Goal: Task Accomplishment & Management: Complete application form

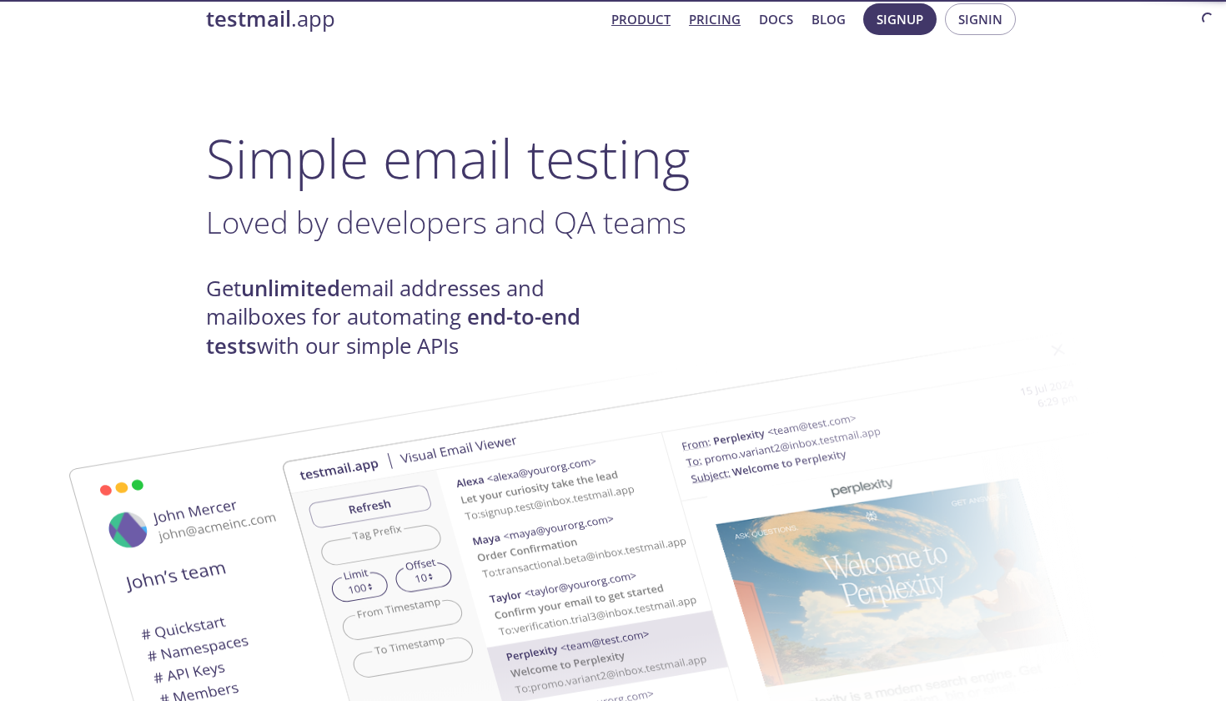
click at [719, 25] on link "Pricing" at bounding box center [715, 19] width 52 height 22
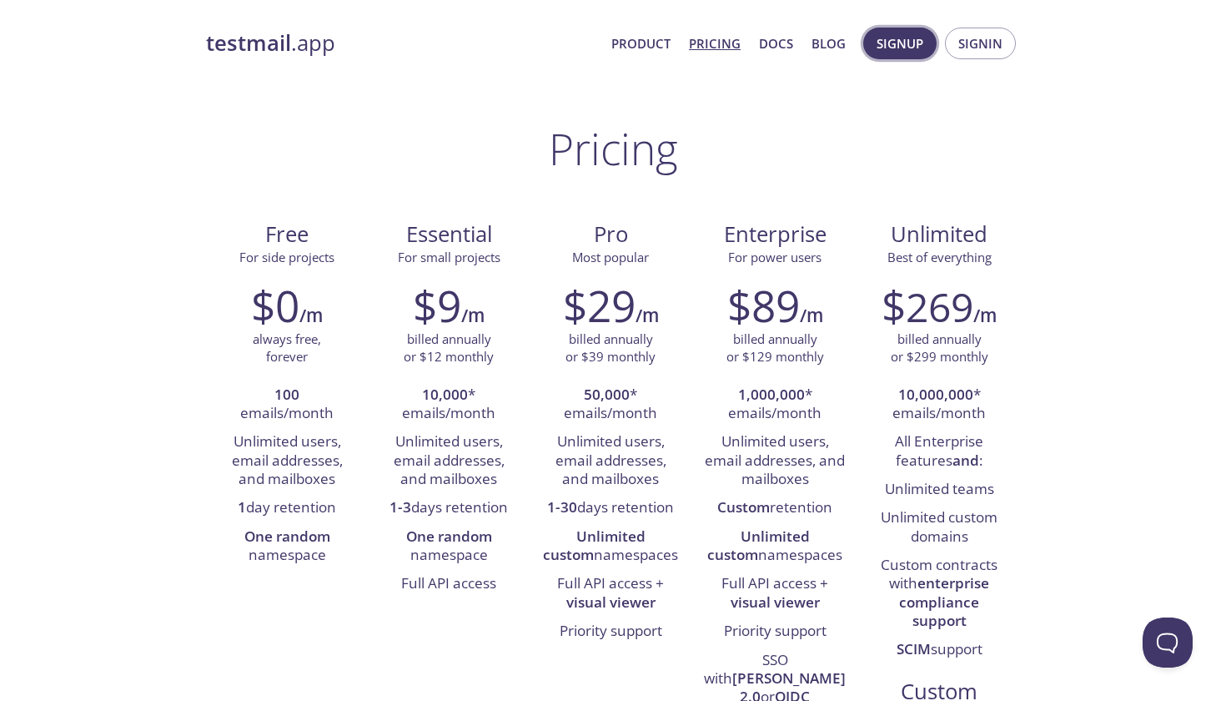
click at [932, 48] on button "Signup" at bounding box center [899, 44] width 73 height 32
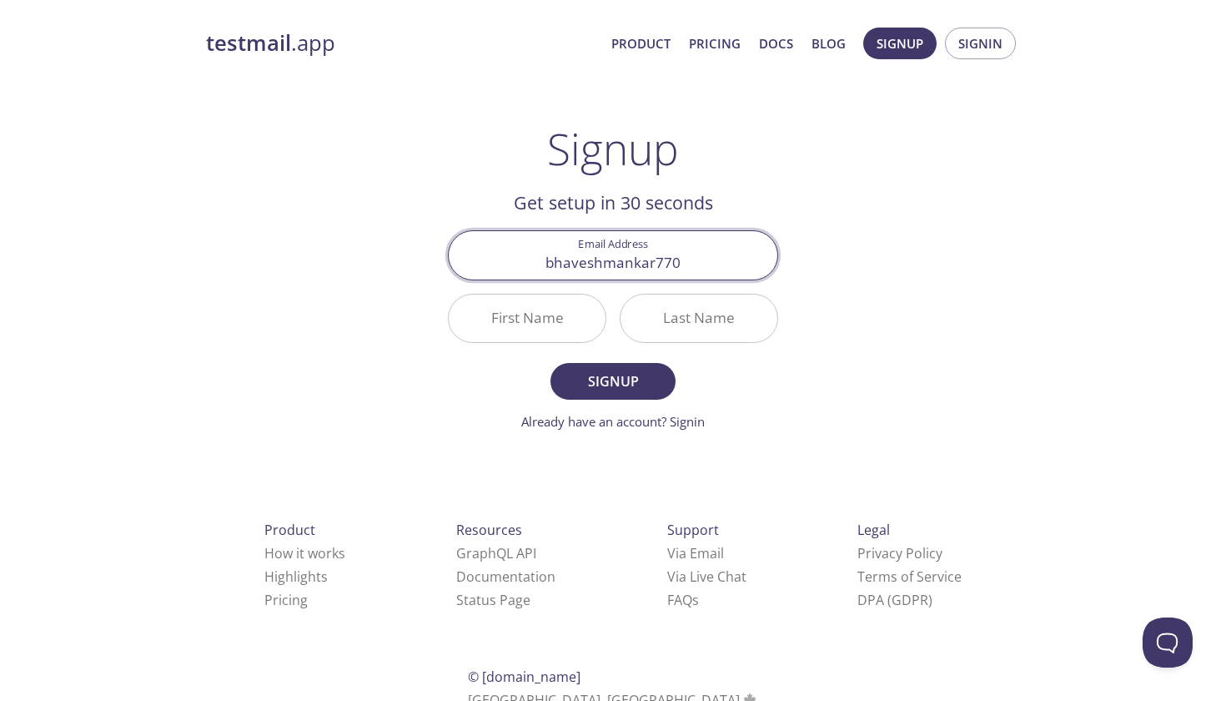
drag, startPoint x: 684, startPoint y: 265, endPoint x: 496, endPoint y: 264, distance: 187.7
click at [496, 264] on input "bhaveshmankar770" at bounding box center [613, 255] width 329 height 48
type input "[EMAIL_ADDRESS][DOMAIN_NAME]"
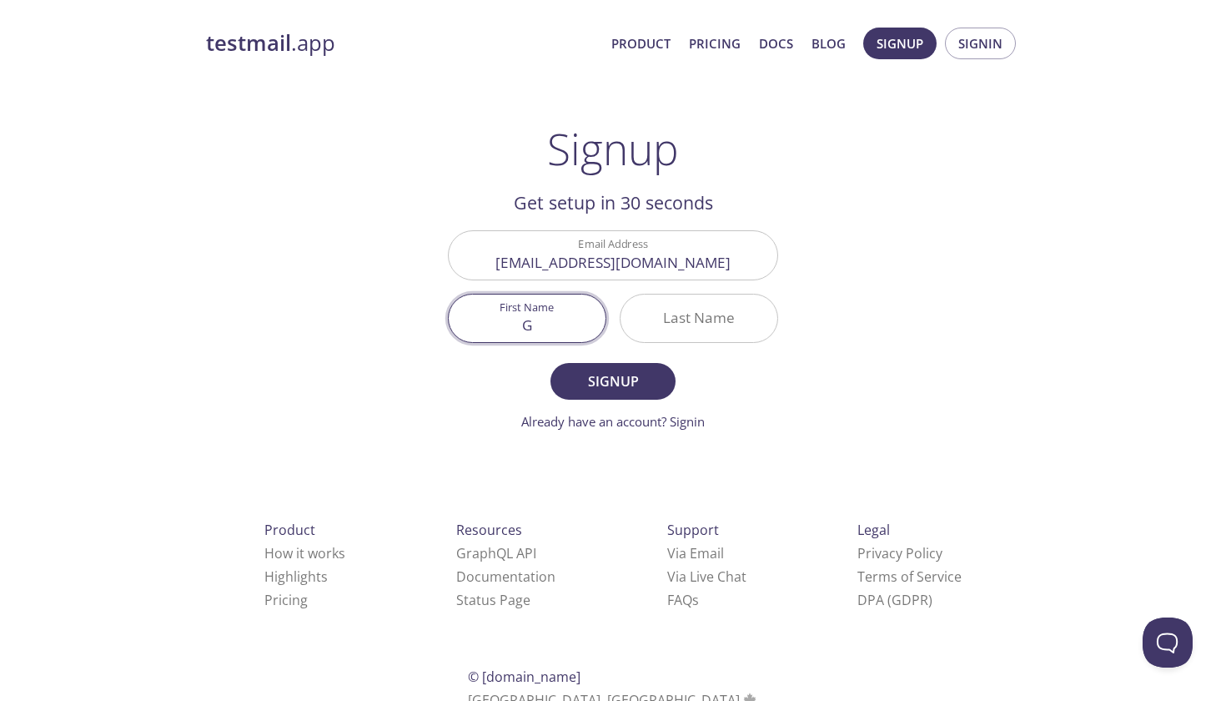
type input "G"
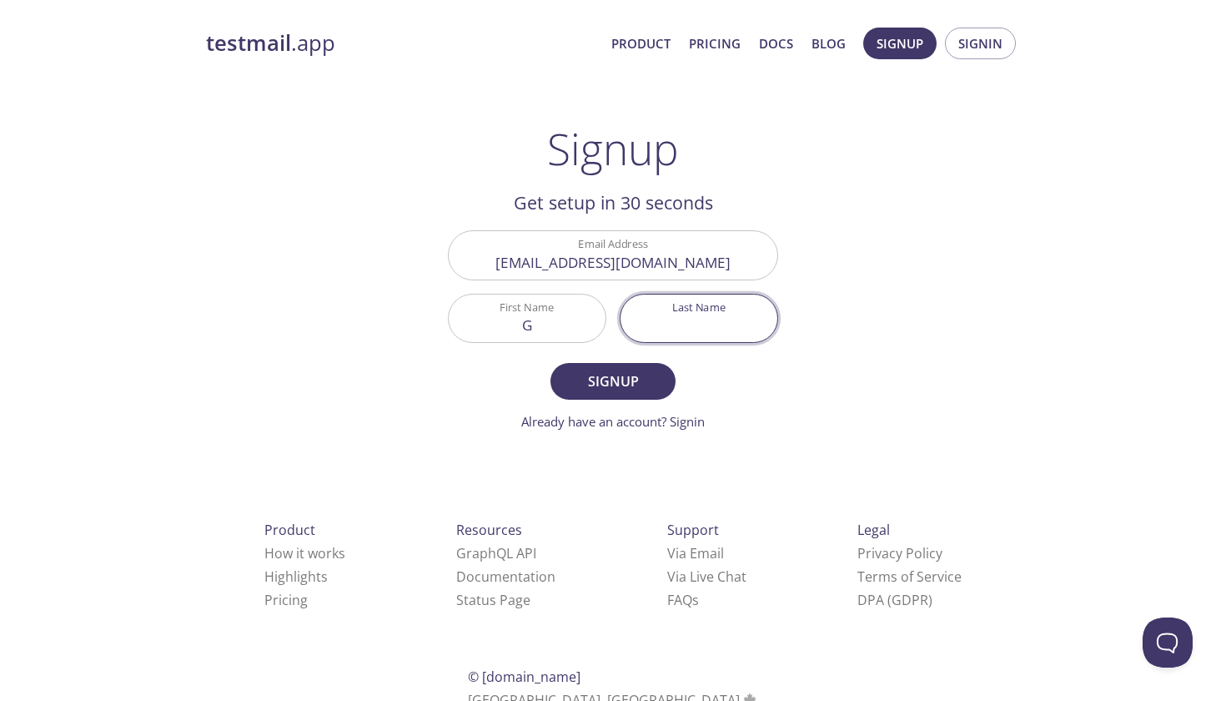
type input "M"
click at [713, 331] on input "Mama" at bounding box center [699, 318] width 157 height 48
type input "M"
type input "[PERSON_NAME]. Sir️"
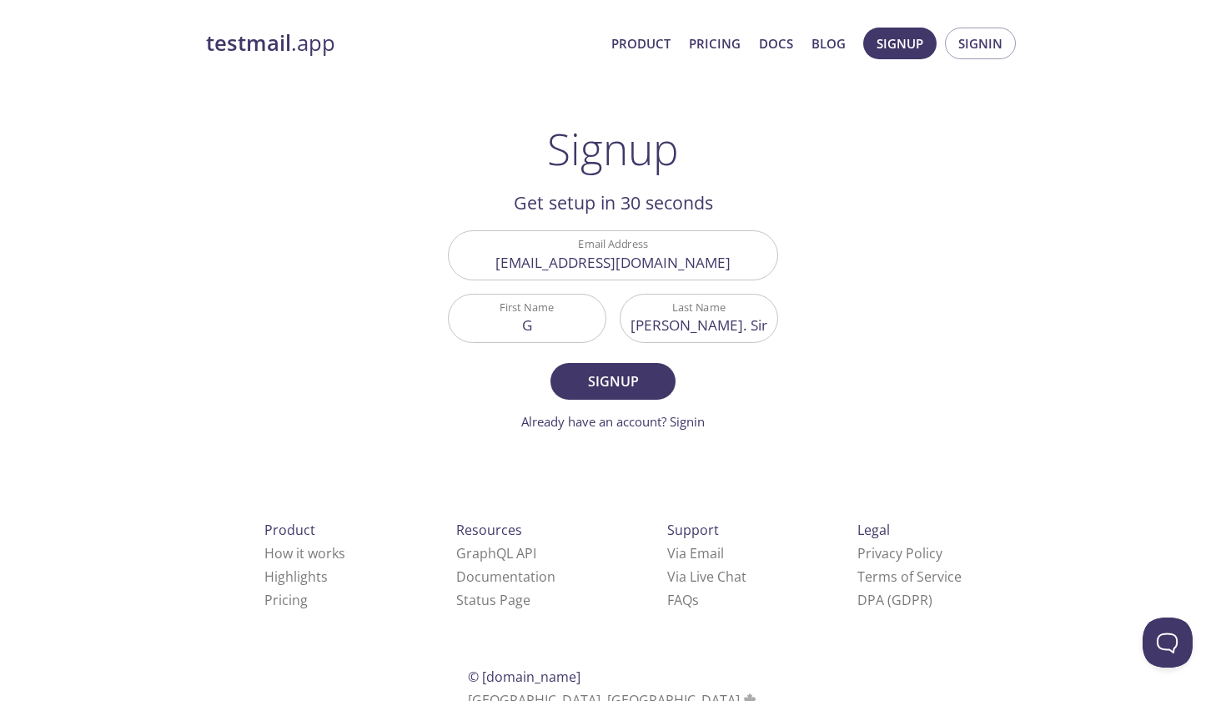
drag, startPoint x: 733, startPoint y: 329, endPoint x: 613, endPoint y: 329, distance: 120.1
click at [614, 329] on div "Last Name [PERSON_NAME]. Sir️" at bounding box center [699, 318] width 172 height 63
type input "M"
click at [867, 379] on div "testmail .app Product Pricing Docs Blog Signup Signin Signup Get setup in 30 se…" at bounding box center [613, 400] width 854 height 766
click at [632, 386] on span "Signup" at bounding box center [613, 380] width 88 height 23
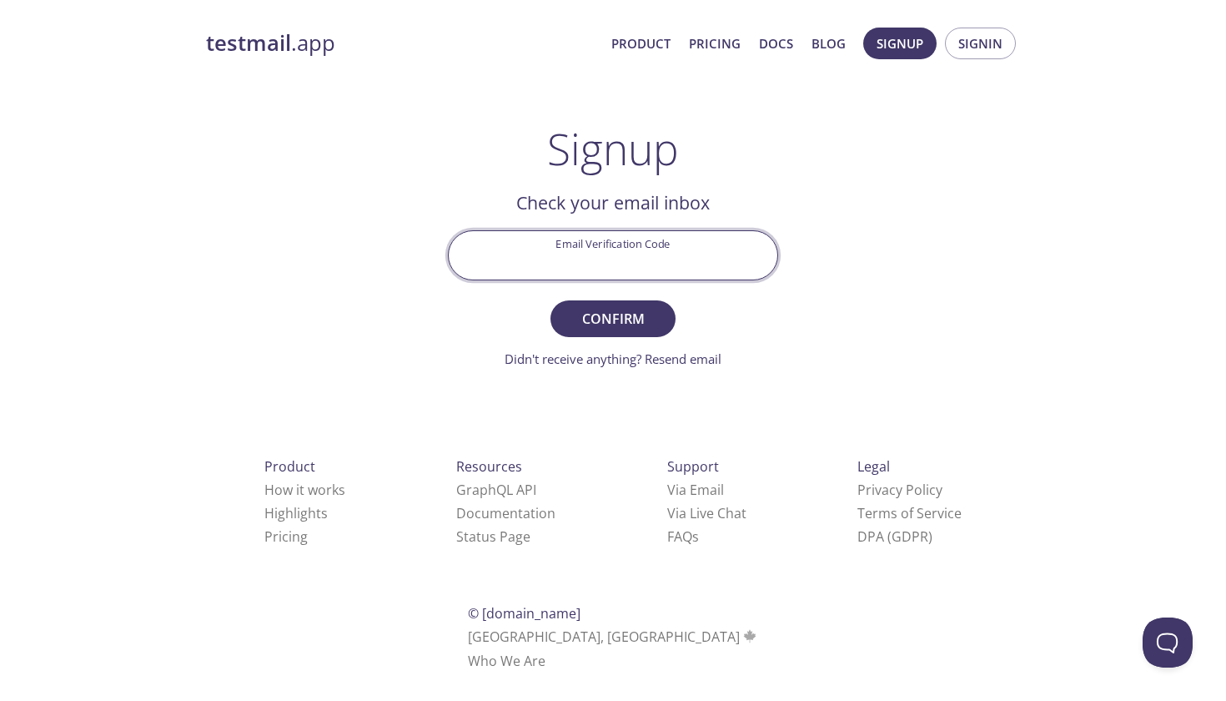
click at [686, 236] on input "Email Verification Code" at bounding box center [613, 255] width 329 height 48
type input "1"
type input "217HQXP"
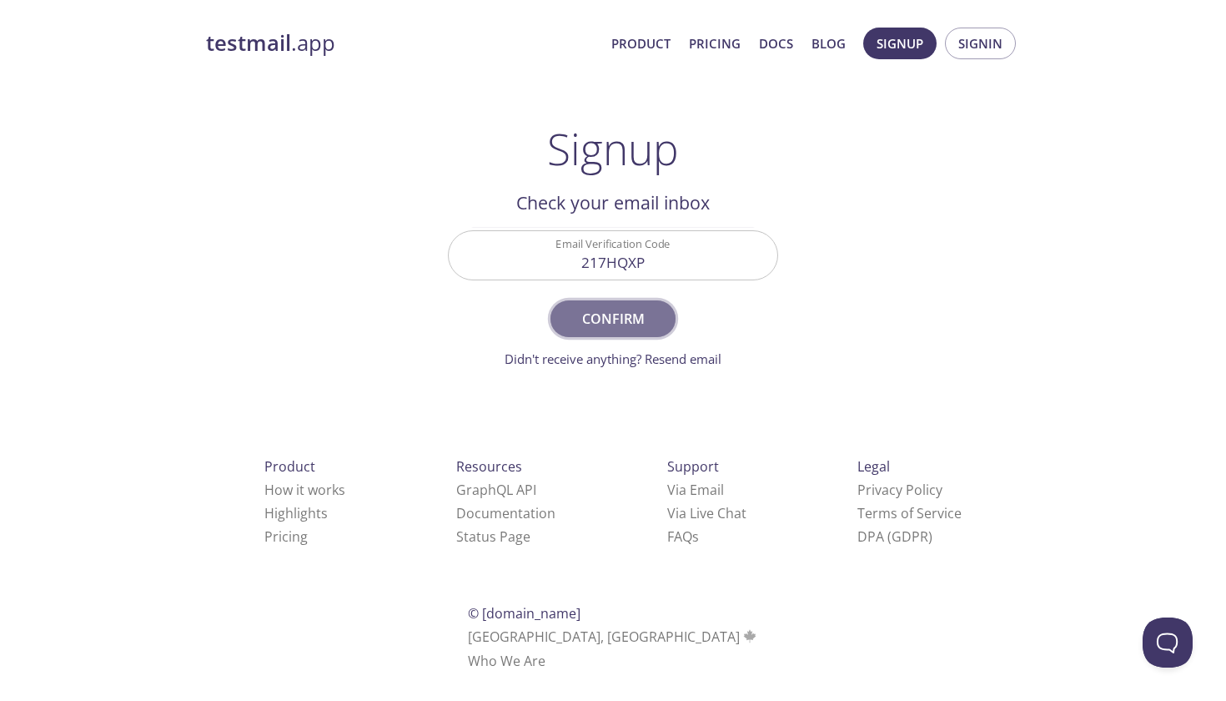
click at [651, 330] on button "Confirm" at bounding box center [612, 318] width 125 height 37
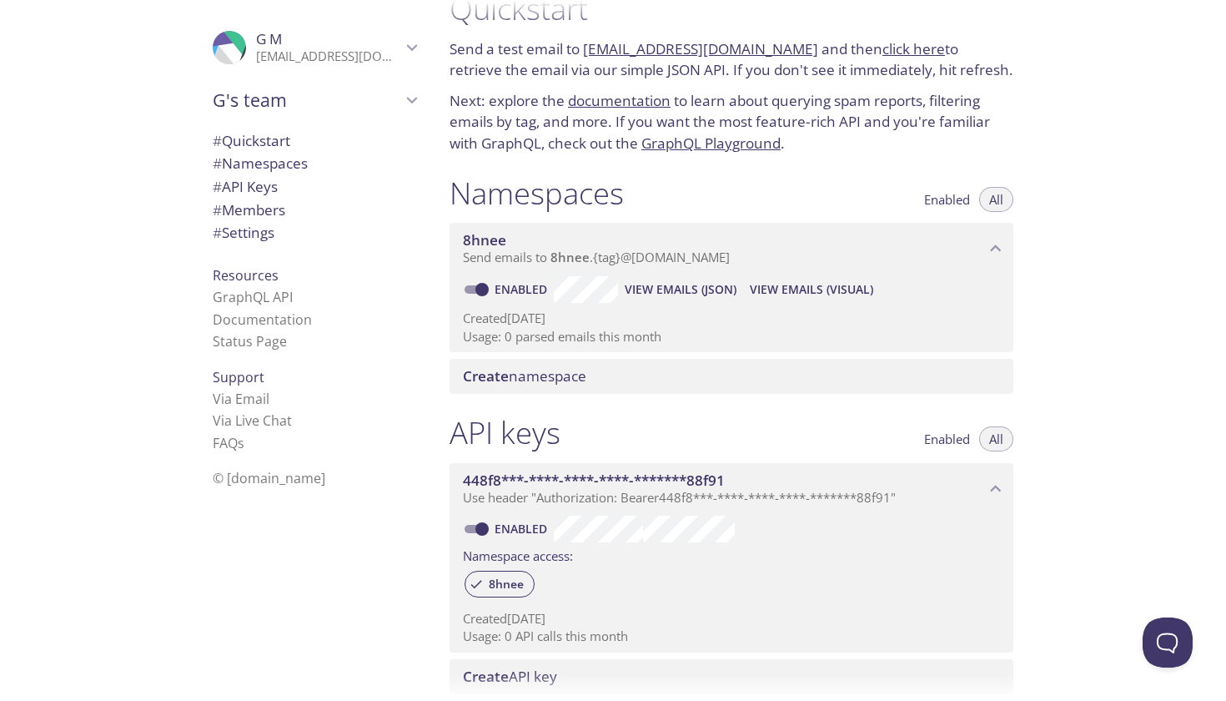
scroll to position [50, 0]
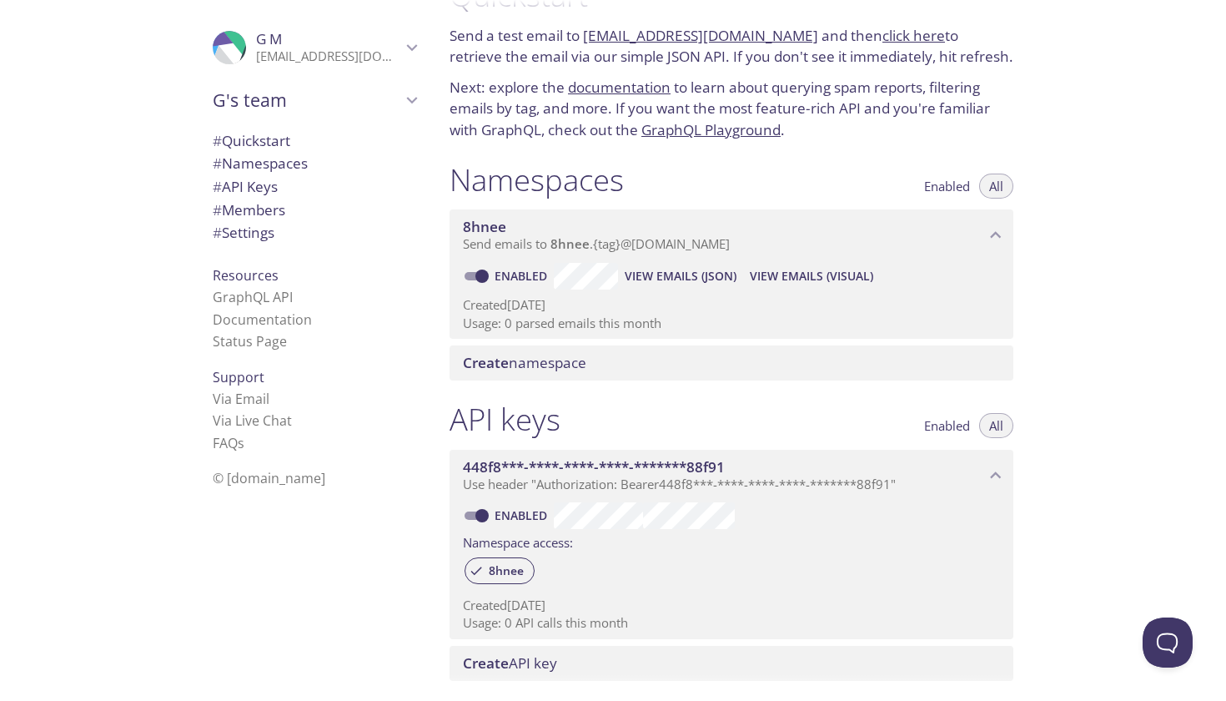
click at [521, 229] on span "8hnee" at bounding box center [724, 227] width 522 height 18
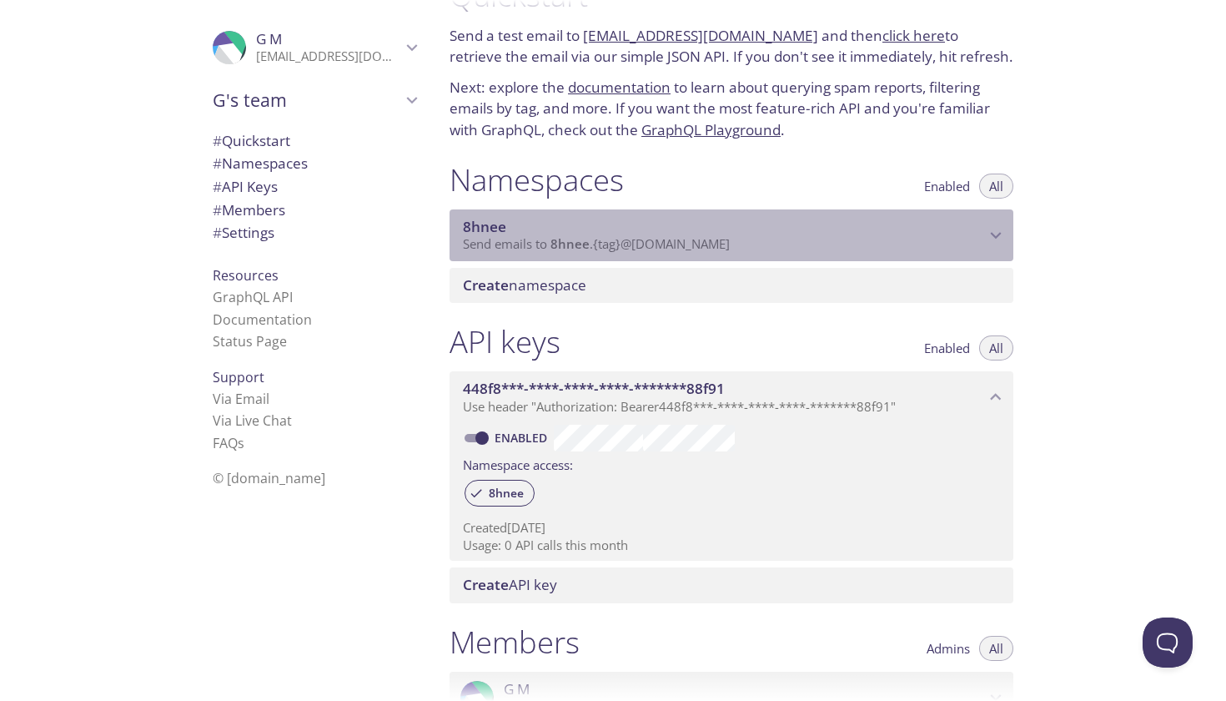
click at [521, 229] on span "8hnee" at bounding box center [724, 227] width 522 height 18
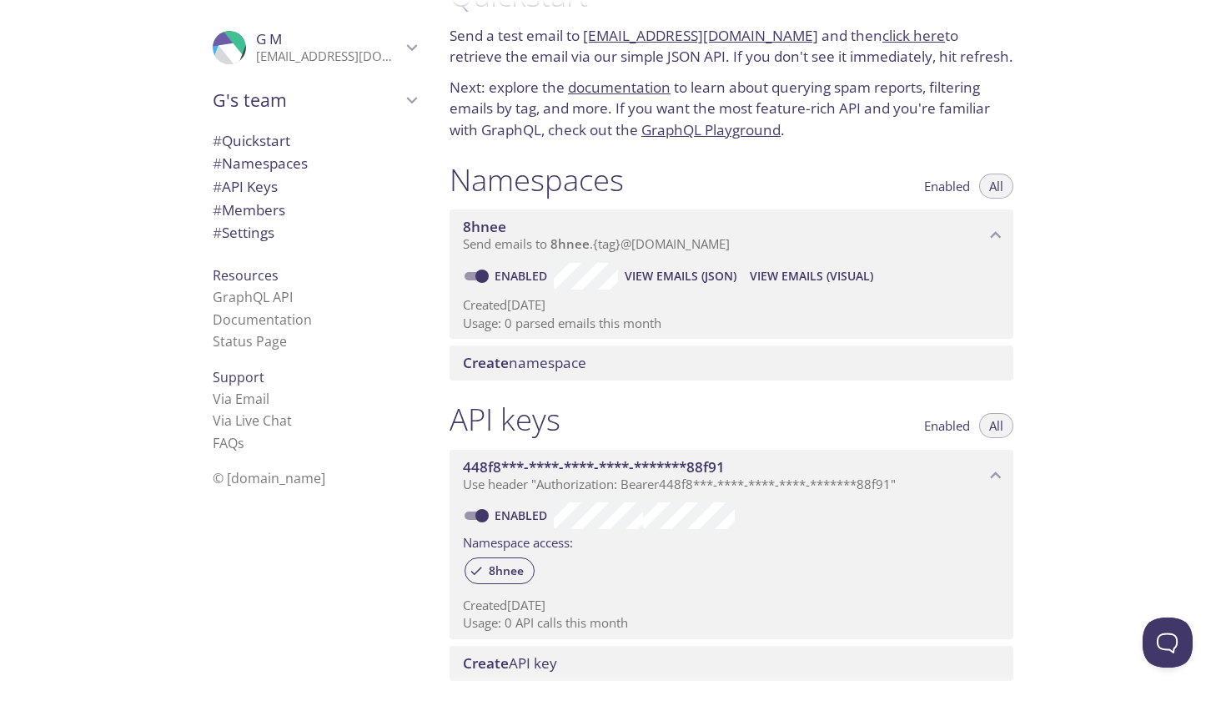
click at [525, 353] on span "Create namespace" at bounding box center [524, 362] width 123 height 19
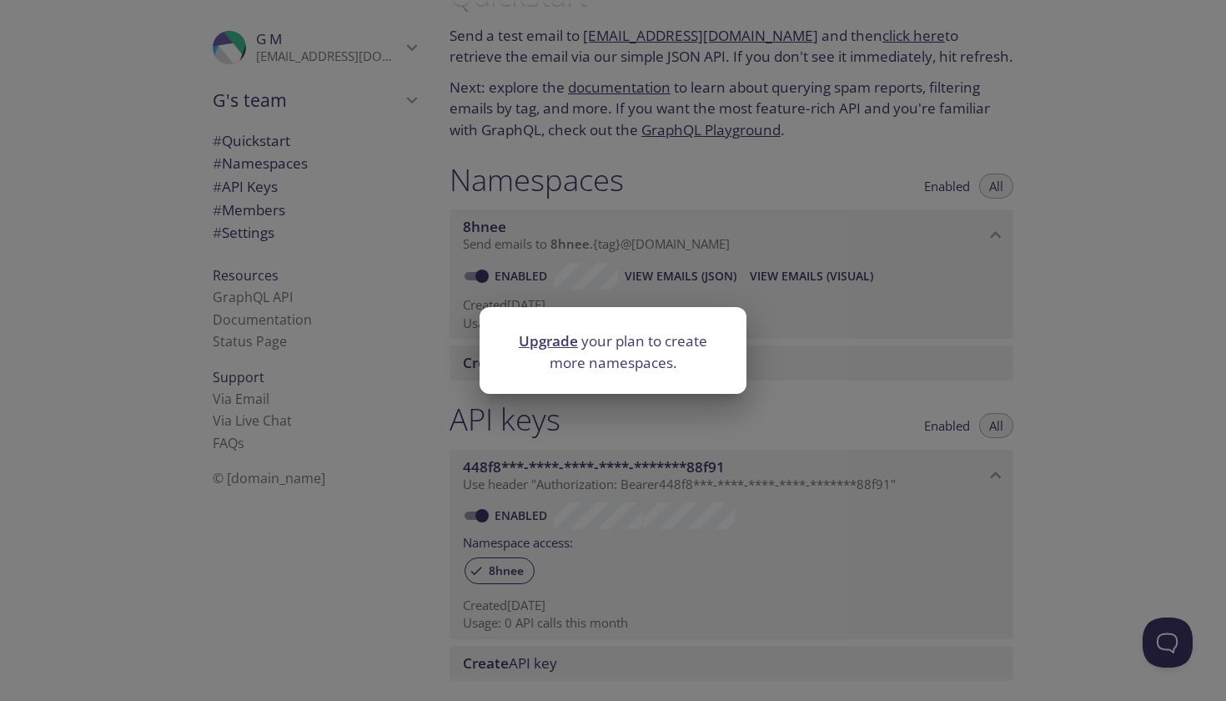
click at [561, 283] on div "Upgrade your plan to create more namespaces." at bounding box center [613, 350] width 1226 height 701
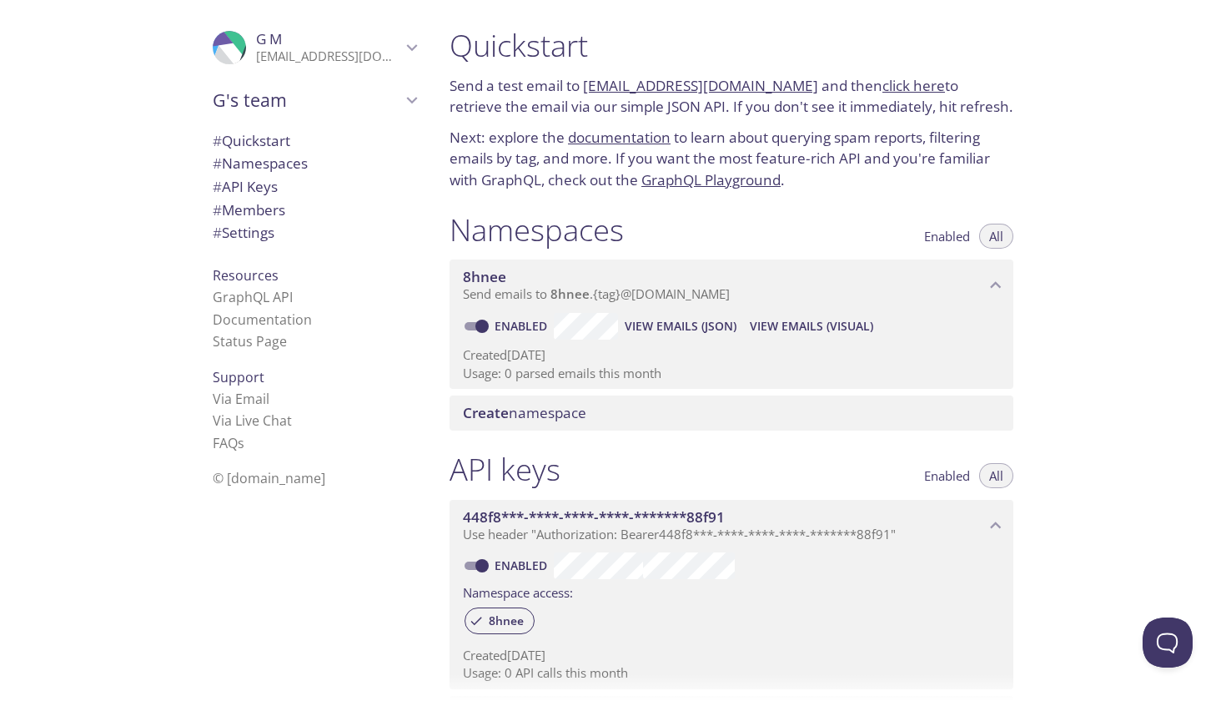
scroll to position [0, 0]
click at [304, 160] on span "# Namespaces" at bounding box center [260, 162] width 95 height 19
click at [943, 236] on span "Enabled" at bounding box center [947, 236] width 46 height 0
click at [990, 236] on span "All" at bounding box center [996, 236] width 14 height 0
click at [775, 320] on span "View Emails (Visual)" at bounding box center [811, 326] width 123 height 20
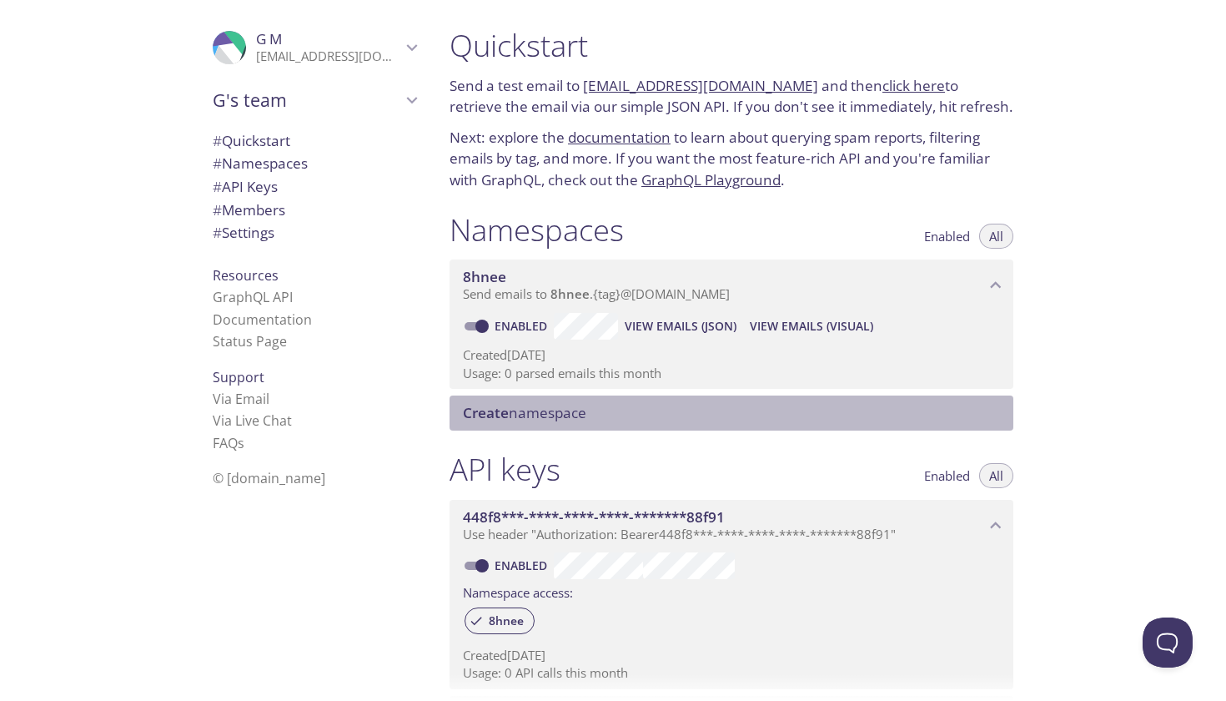
click at [545, 416] on div "Create namespace" at bounding box center [732, 412] width 564 height 35
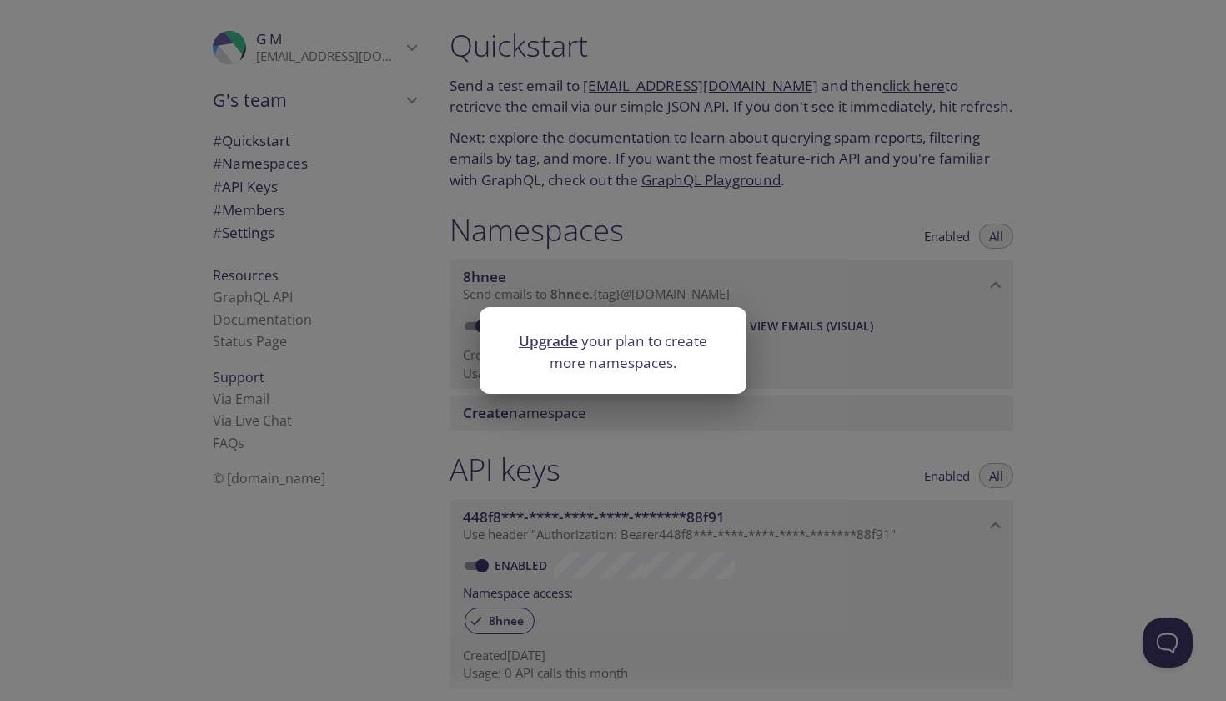
click at [557, 342] on link "Upgrade" at bounding box center [548, 340] width 59 height 19
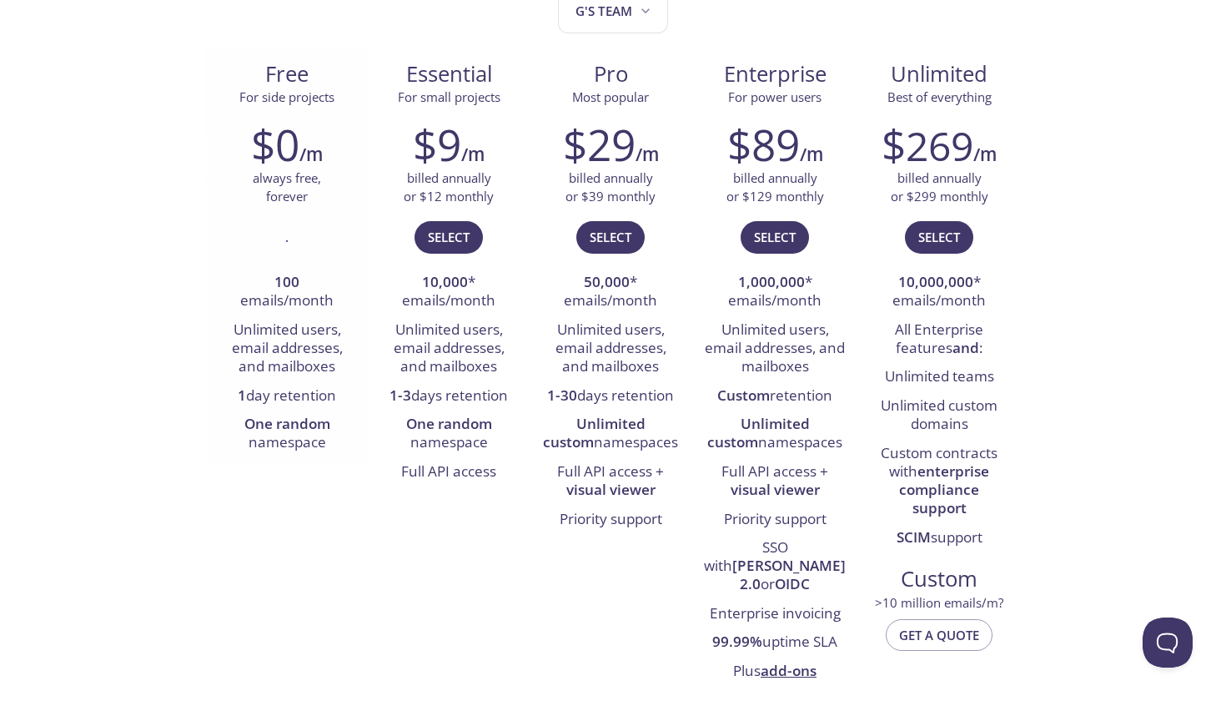
scroll to position [217, 0]
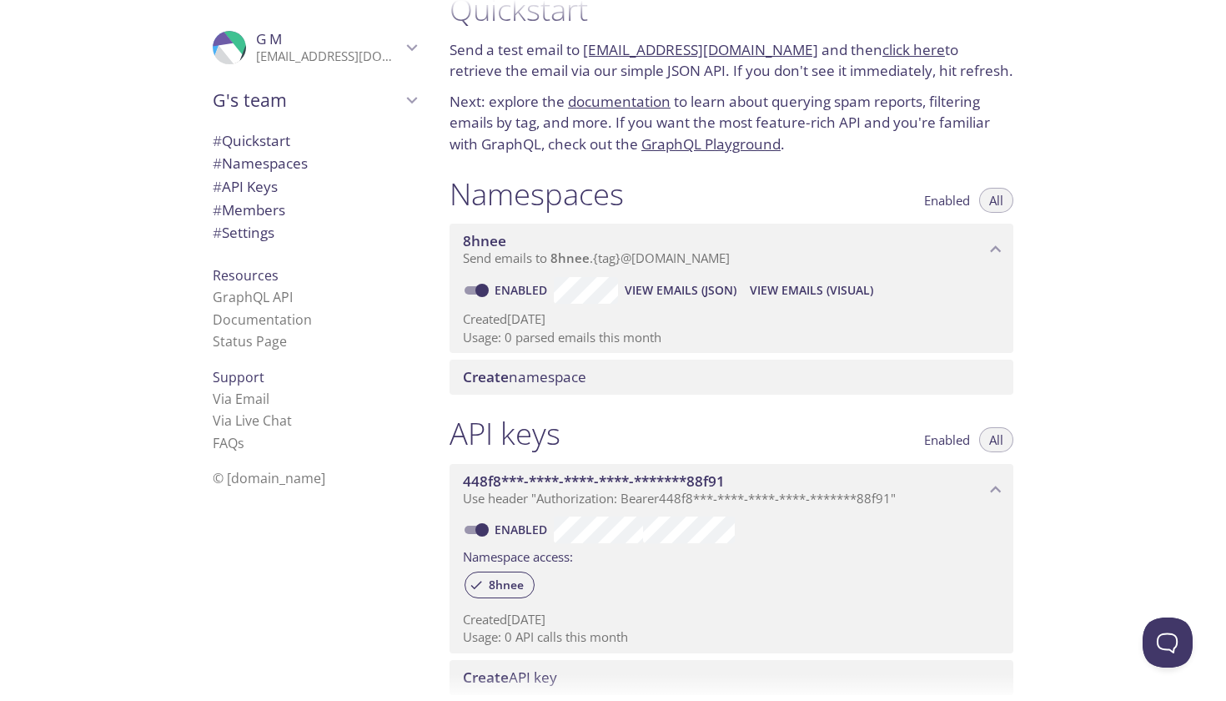
scroll to position [47, 0]
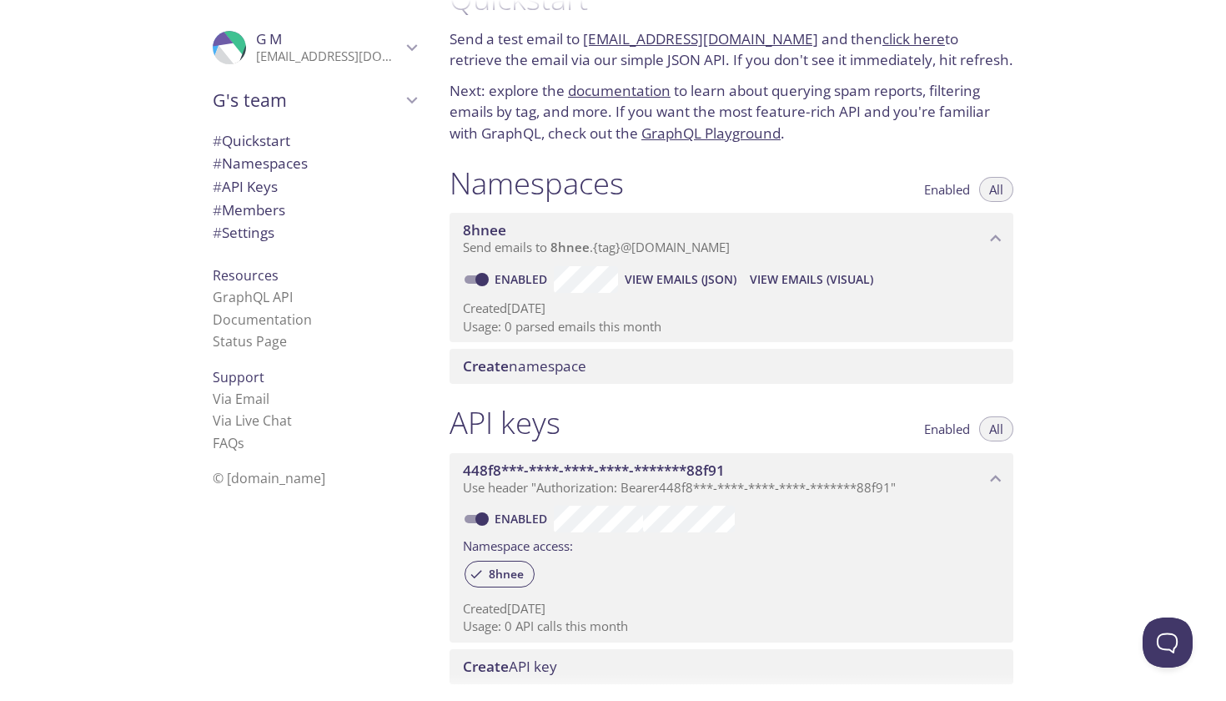
click at [606, 249] on span "Send emails to 8hnee . {tag} @[DOMAIN_NAME]" at bounding box center [596, 247] width 267 height 17
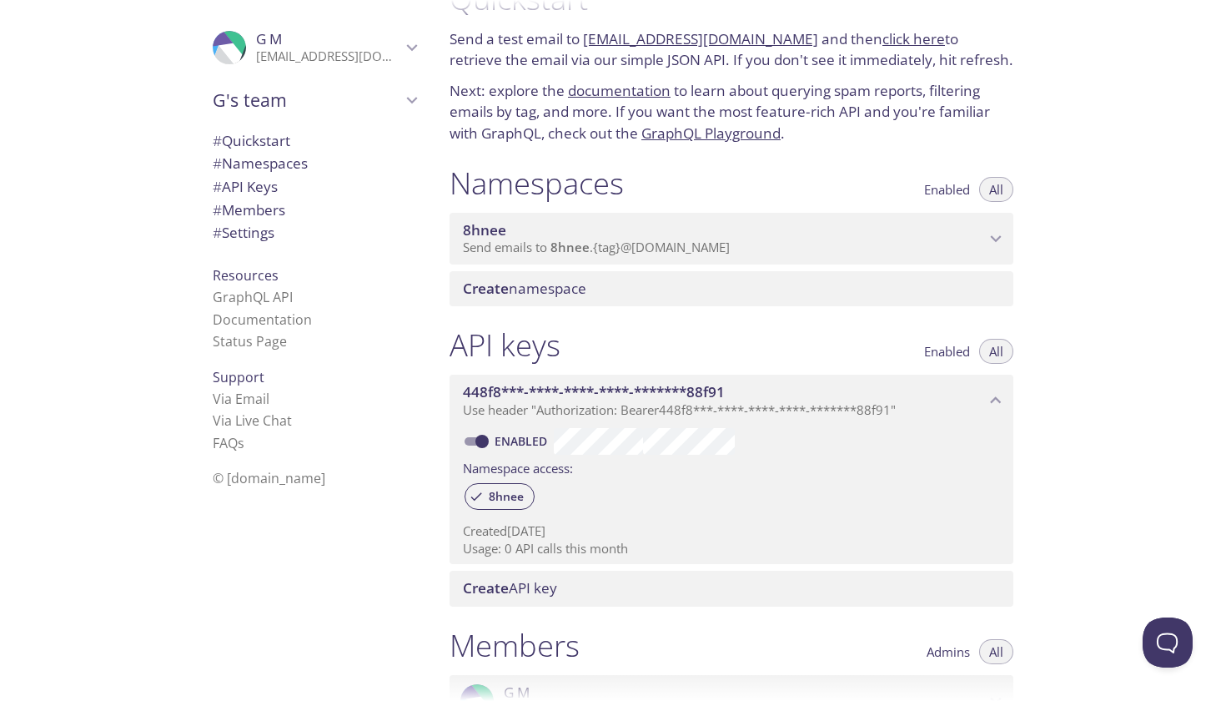
click at [606, 249] on span "Send emails to 8hnee . {tag} @[DOMAIN_NAME]" at bounding box center [596, 247] width 267 height 17
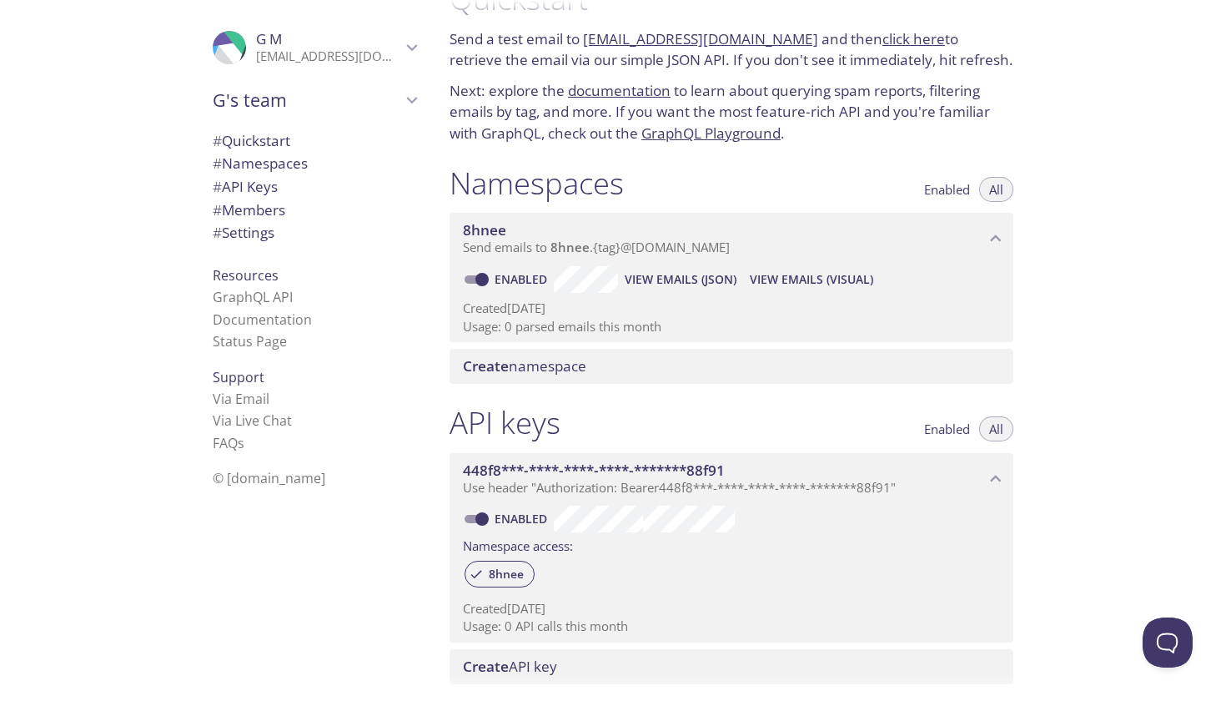
click at [728, 360] on span "Create namespace" at bounding box center [735, 366] width 544 height 18
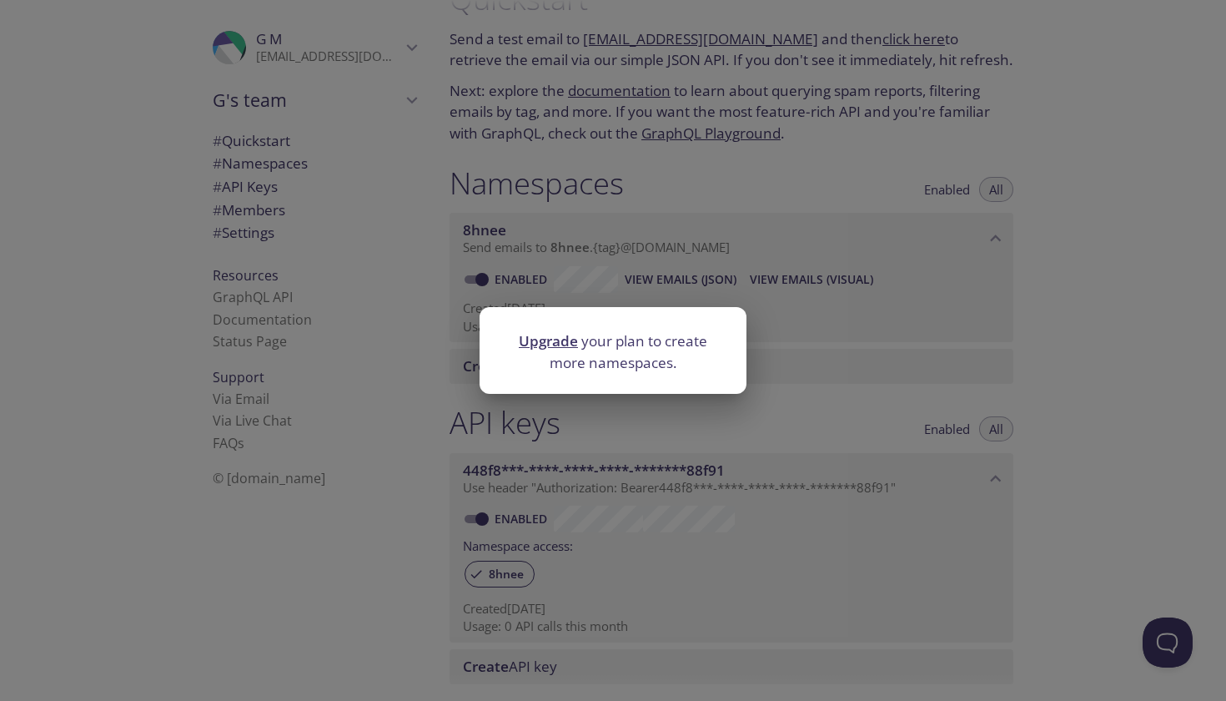
click at [794, 397] on div "Upgrade your plan to create more namespaces." at bounding box center [613, 350] width 1226 height 701
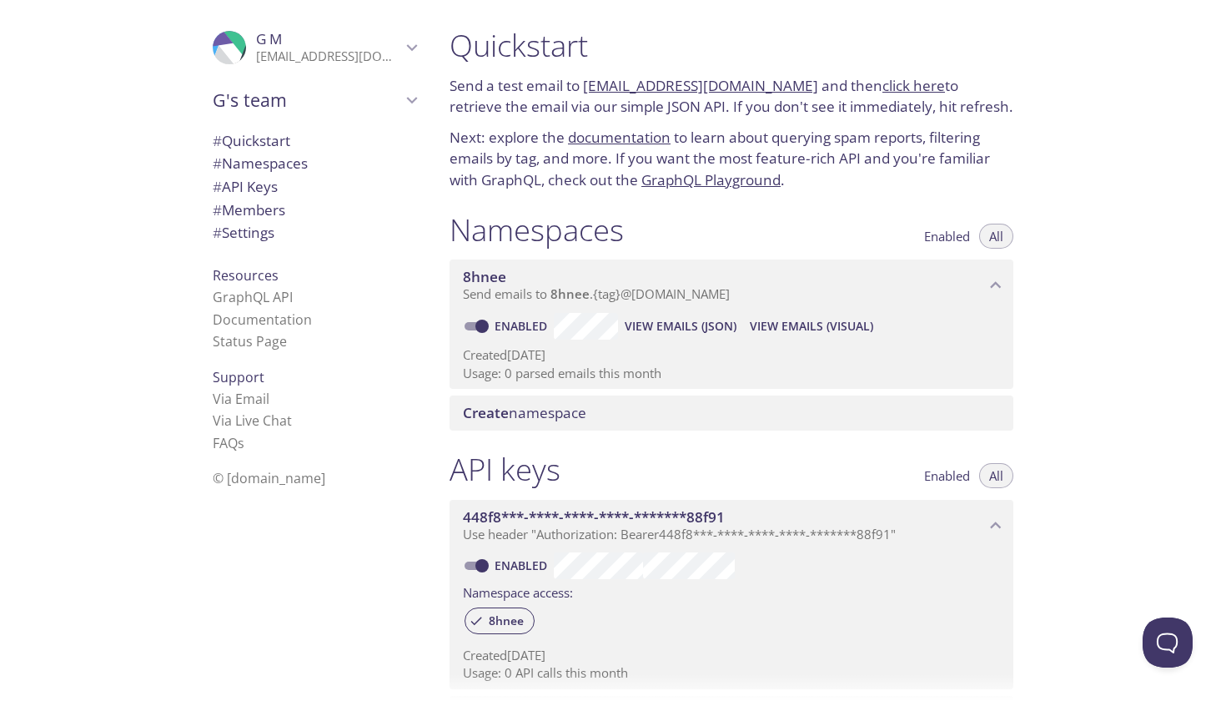
scroll to position [0, 0]
drag, startPoint x: 583, startPoint y: 85, endPoint x: 797, endPoint y: 86, distance: 213.5
click at [796, 86] on p "Send a test email to [EMAIL_ADDRESS][DOMAIN_NAME] and then click here to retrie…" at bounding box center [732, 96] width 564 height 43
copy p "[EMAIL_ADDRESS][DOMAIN_NAME]"
click at [527, 204] on div "Namespaces Enabled All 8hnee Send emails to 8hnee . {tag} @[DOMAIN_NAME] Enable…" at bounding box center [731, 321] width 591 height 240
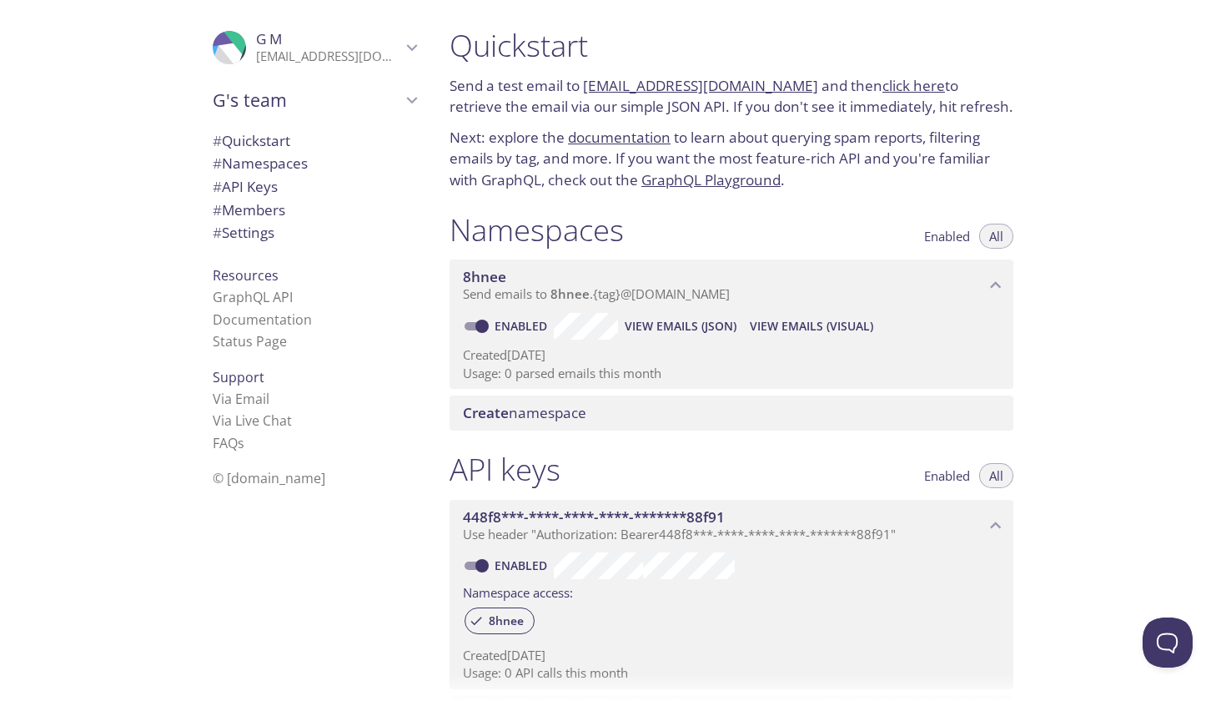
click at [817, 321] on span "View Emails (Visual)" at bounding box center [811, 326] width 123 height 20
